Goal: Task Accomplishment & Management: Manage account settings

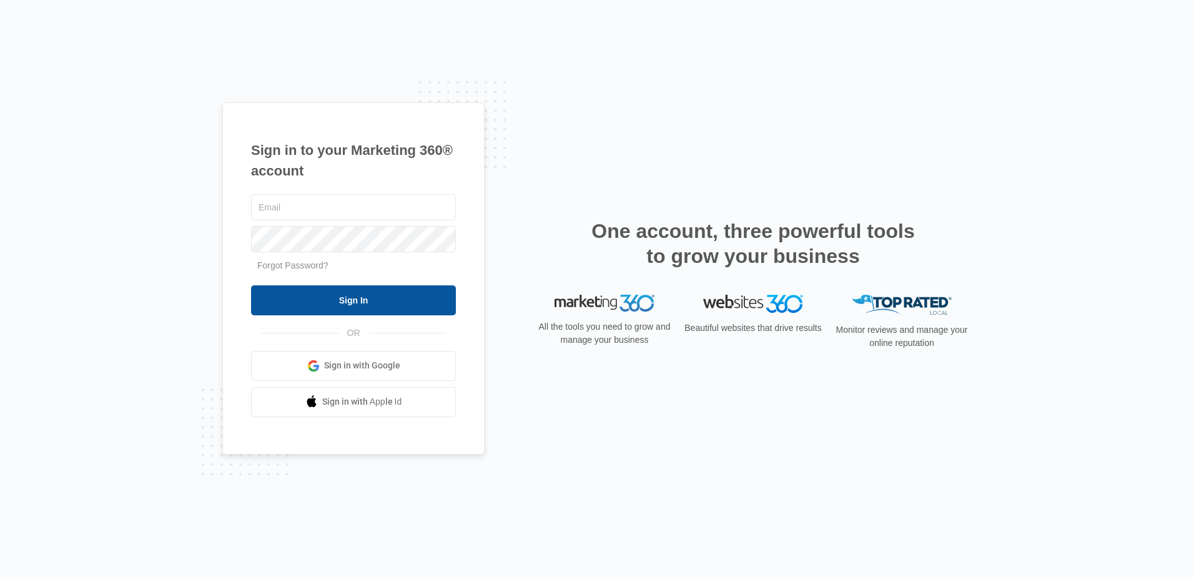
type input "[EMAIL_ADDRESS][DOMAIN_NAME]"
click at [361, 306] on input "Sign In" at bounding box center [353, 300] width 205 height 30
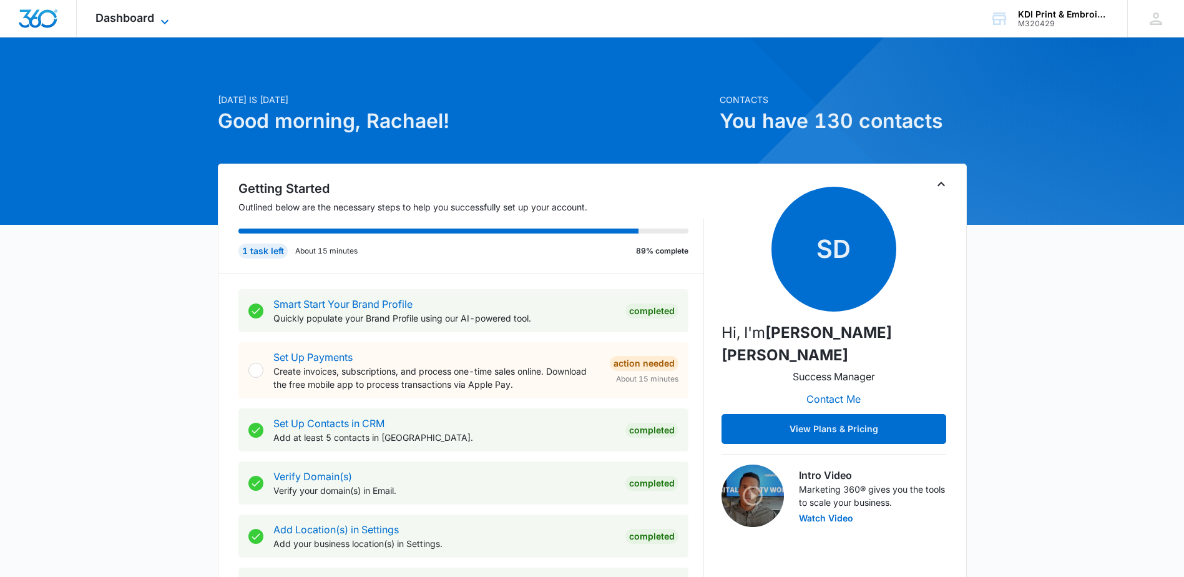
click at [144, 20] on span "Dashboard" at bounding box center [125, 17] width 59 height 13
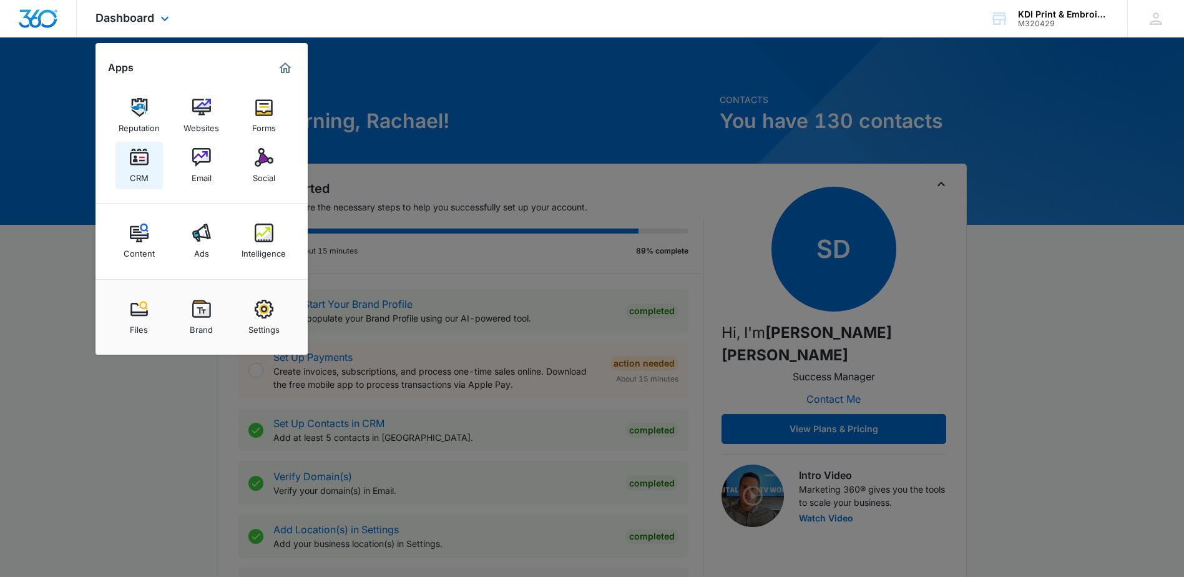
click at [138, 169] on div "CRM" at bounding box center [139, 175] width 19 height 16
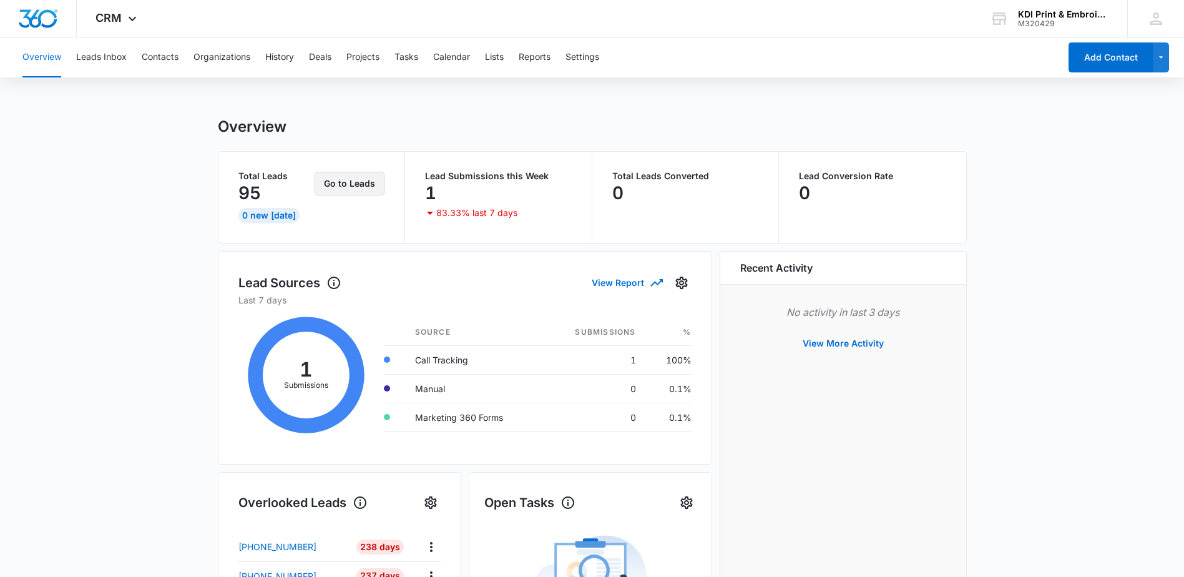
click at [370, 185] on button "Go to Leads" at bounding box center [350, 184] width 70 height 24
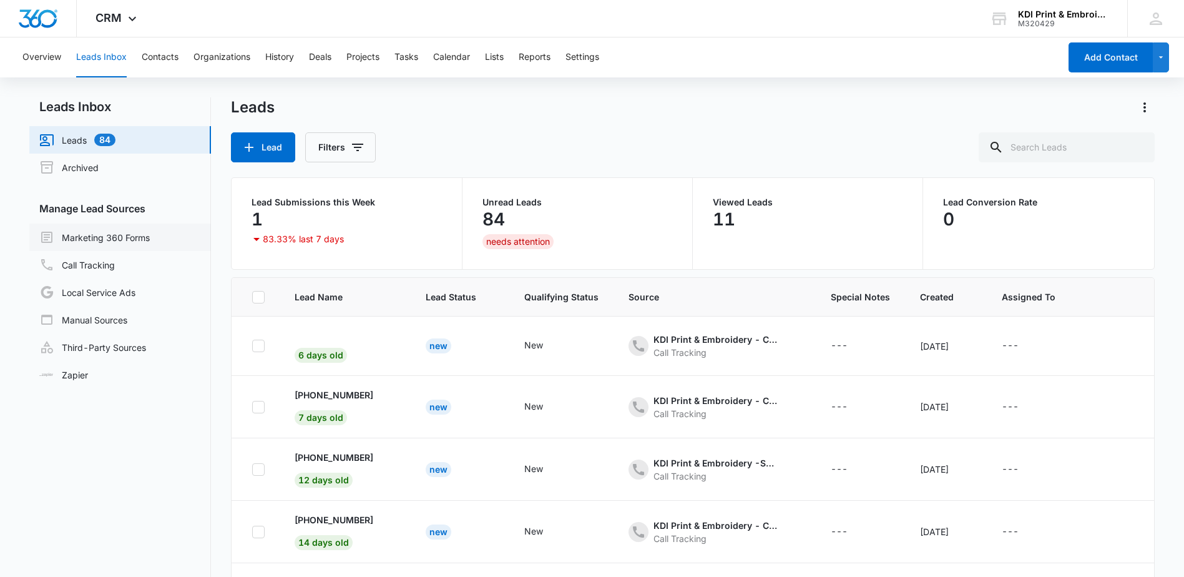
click at [83, 238] on link "Marketing 360 Forms" at bounding box center [94, 237] width 110 height 15
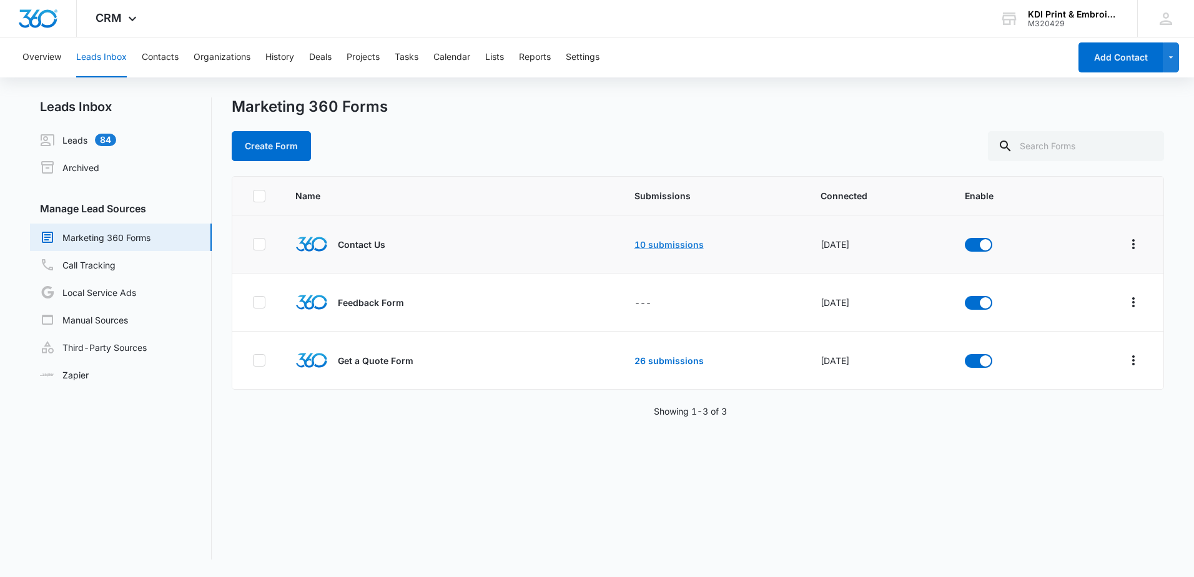
click at [664, 243] on link "10 submissions" at bounding box center [668, 244] width 69 height 11
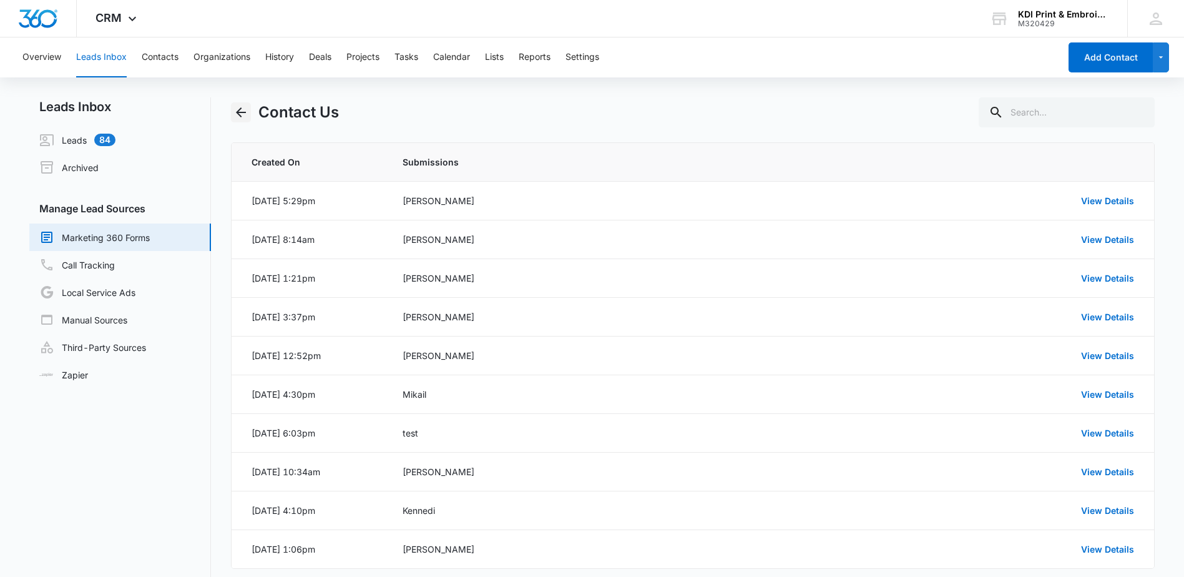
click at [242, 109] on icon "Back" at bounding box center [241, 112] width 10 height 10
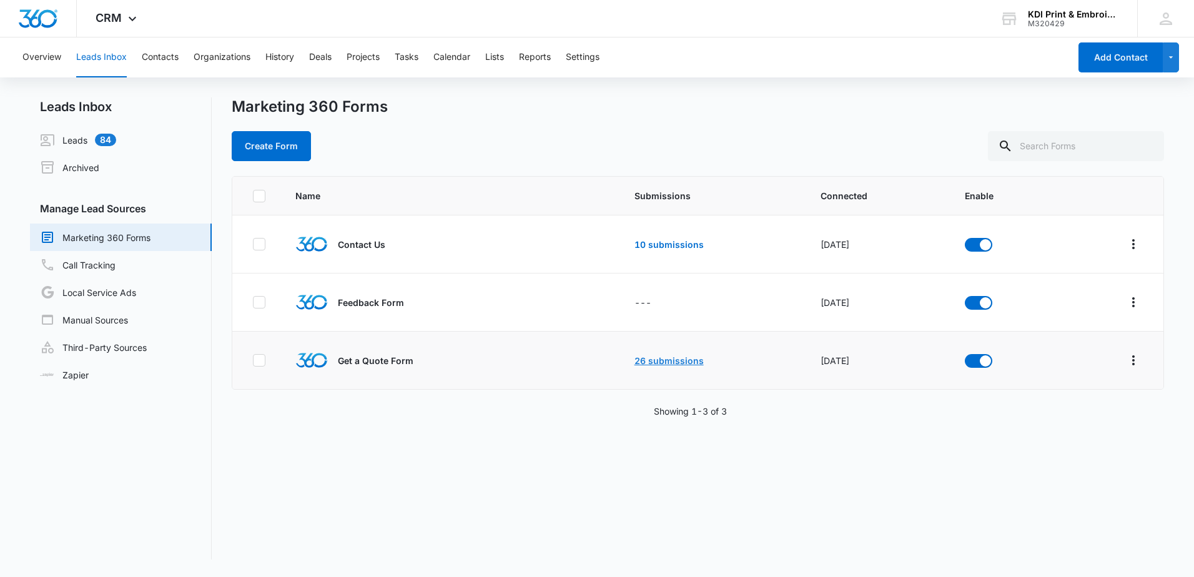
click at [658, 359] on link "26 submissions" at bounding box center [668, 360] width 69 height 11
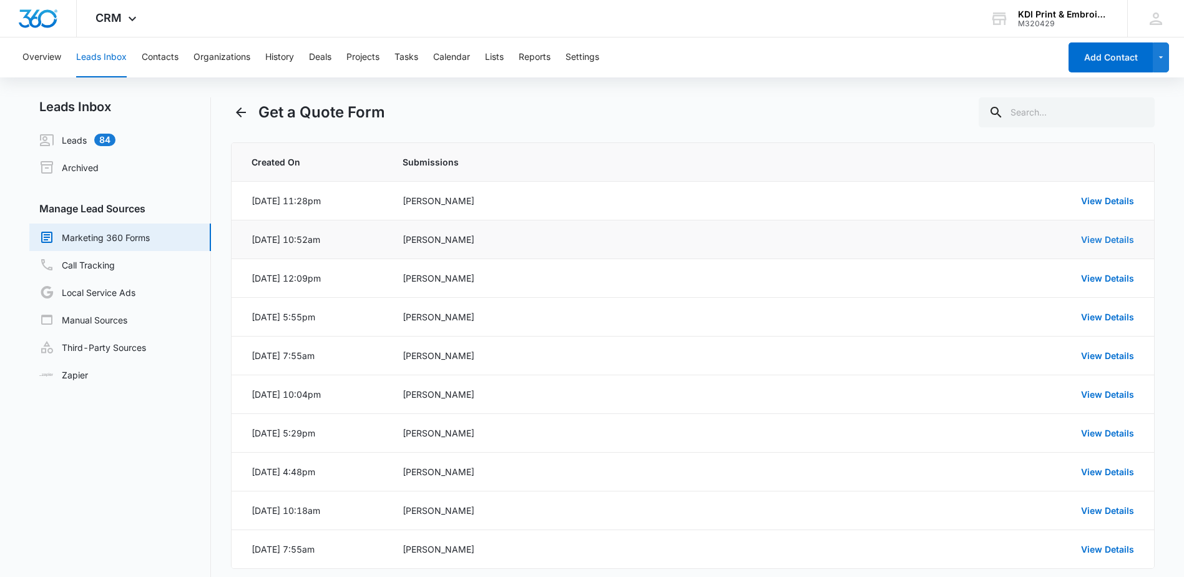
click at [1093, 242] on link "View Details" at bounding box center [1107, 239] width 53 height 11
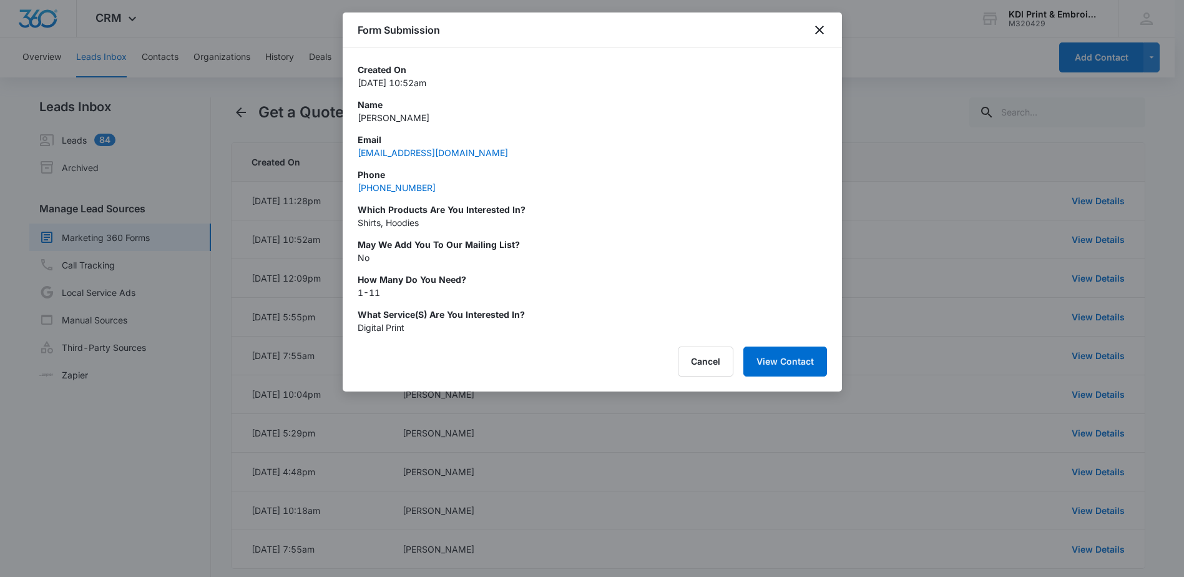
click at [830, 26] on div "Form Submission" at bounding box center [592, 30] width 499 height 36
click at [819, 25] on icon "close" at bounding box center [819, 29] width 15 height 15
